Goal: Find specific page/section: Find specific page/section

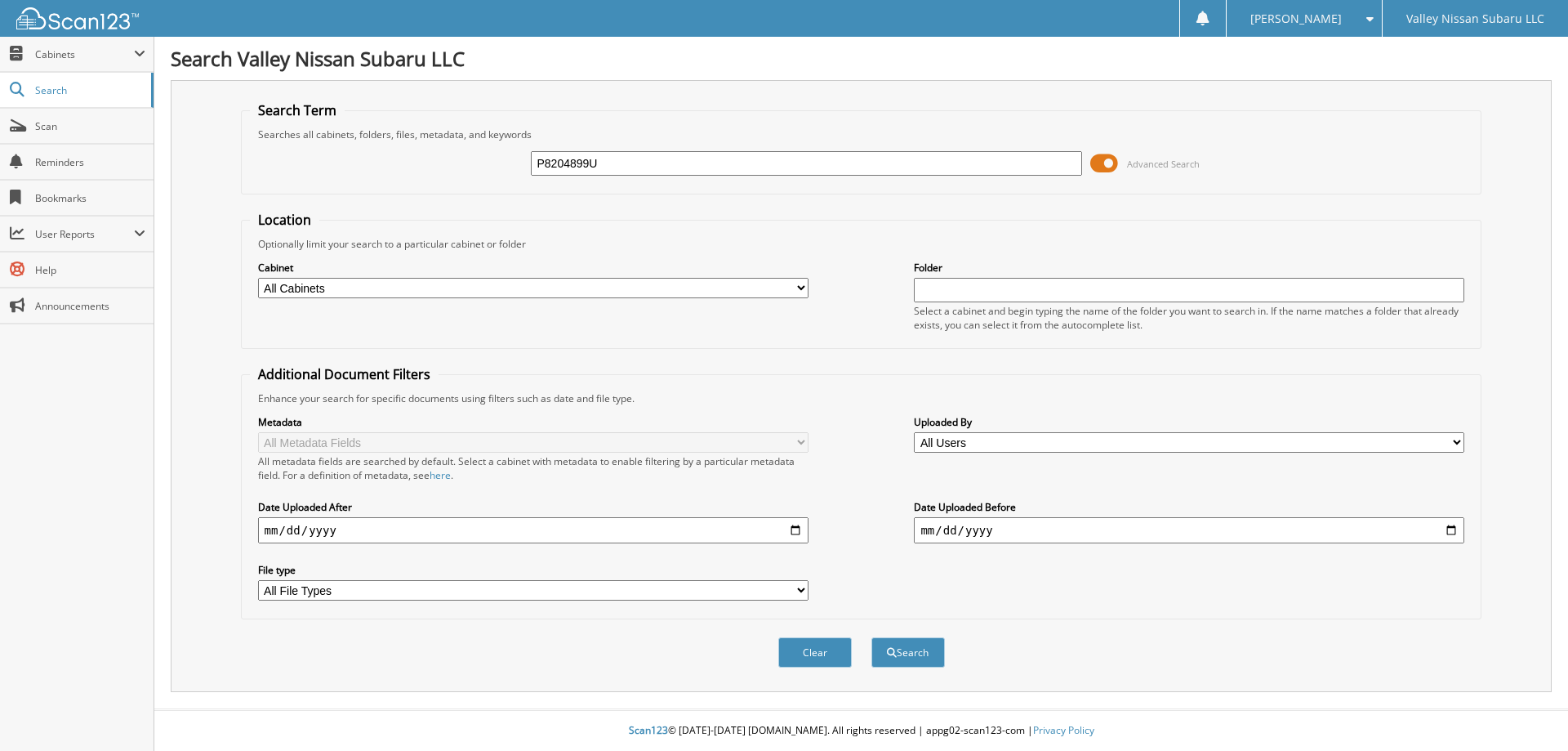
type input "P8204899U"
click at [872, 637] on button "Search" at bounding box center [908, 652] width 73 height 31
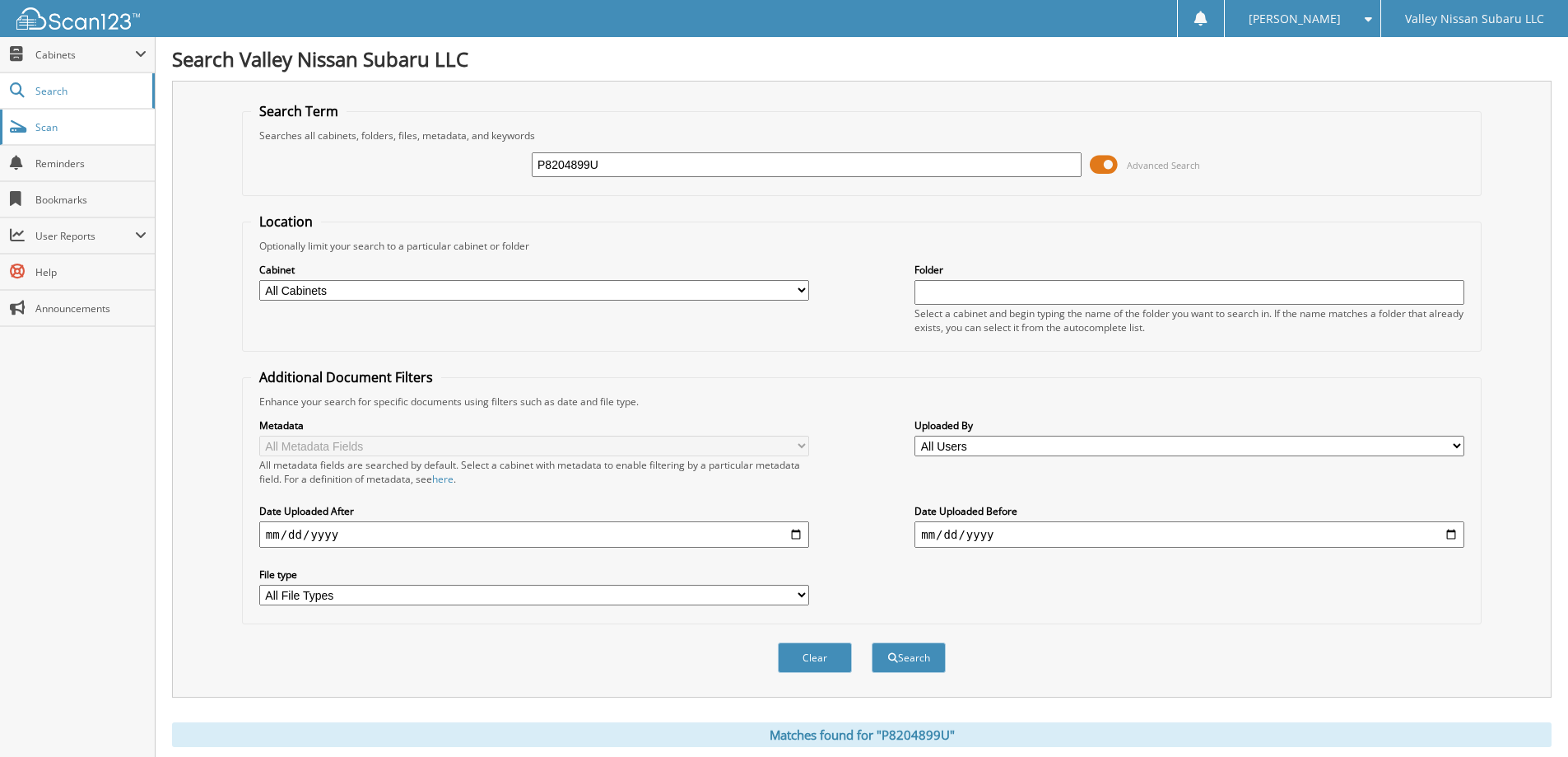
click at [54, 126] on span "Scan" at bounding box center [91, 128] width 111 height 14
